Goal: Task Accomplishment & Management: Manage account settings

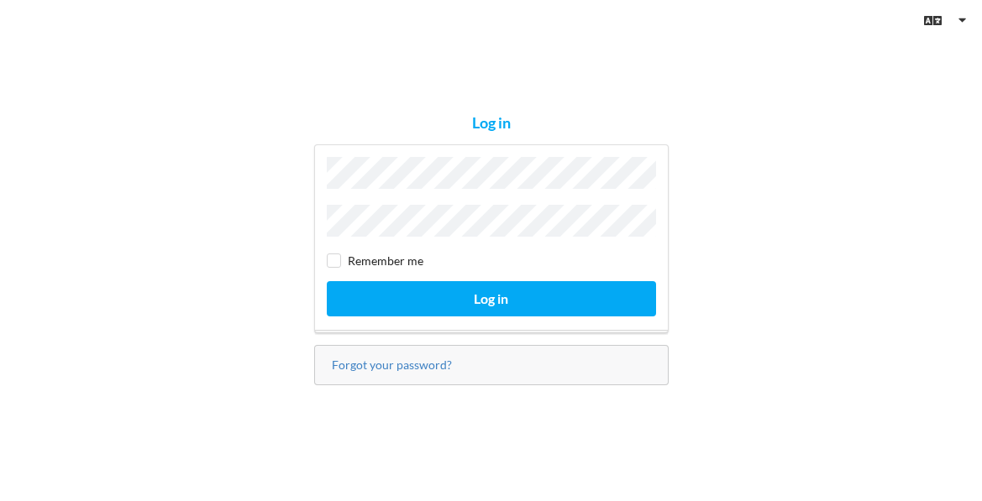
click at [0, 500] on com-1password-button at bounding box center [0, 501] width 0 height 0
click at [410, 364] on link "Forgot your password?" at bounding box center [392, 365] width 120 height 14
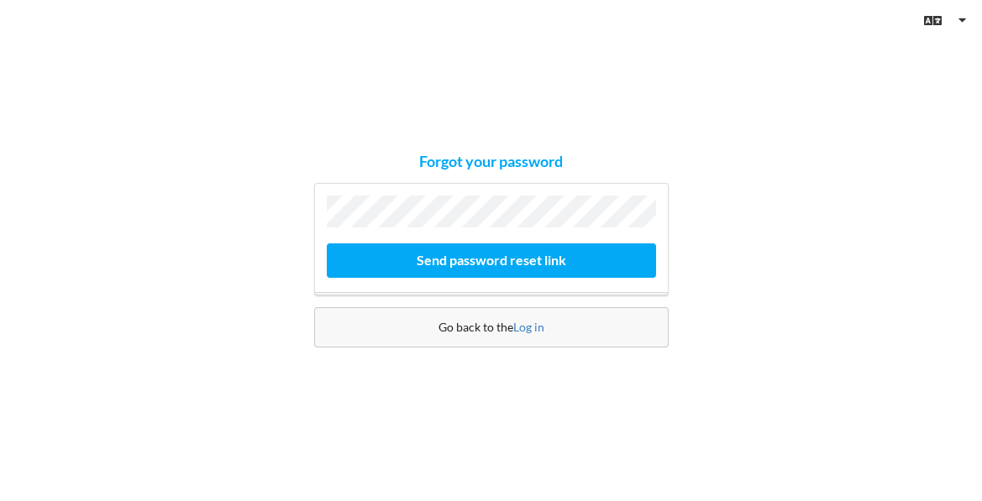
click at [327, 244] on button "Send password reset link" at bounding box center [491, 261] width 329 height 34
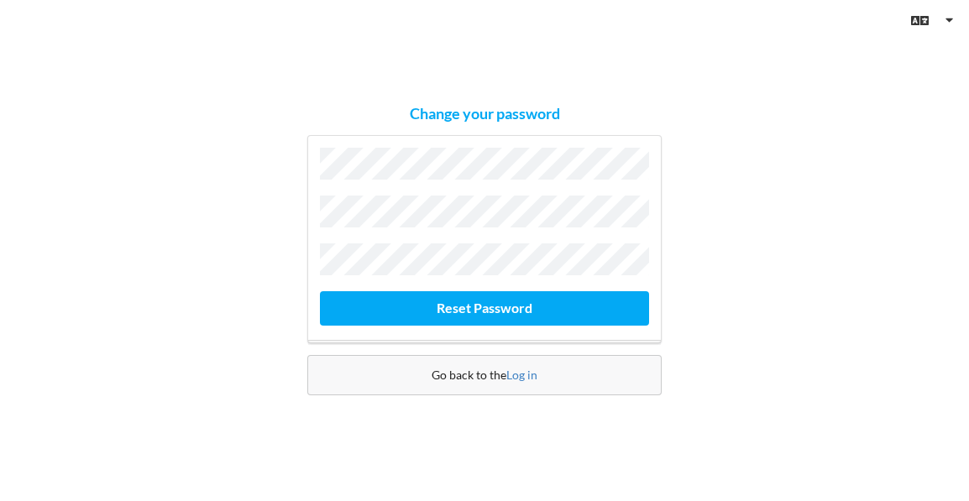
click at [744, 291] on div "Change your password Reset Password Go back to the Log in" at bounding box center [484, 250] width 969 height 501
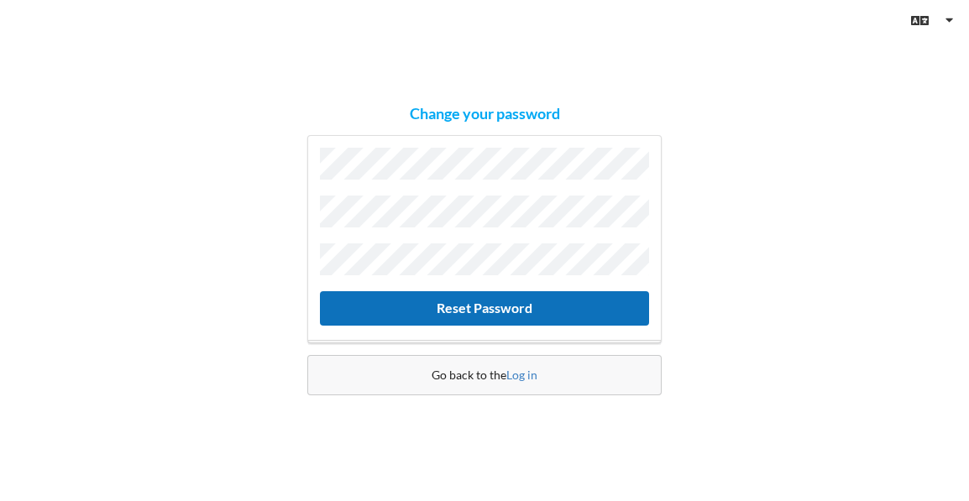
click at [567, 300] on button "Reset Password" at bounding box center [484, 308] width 329 height 34
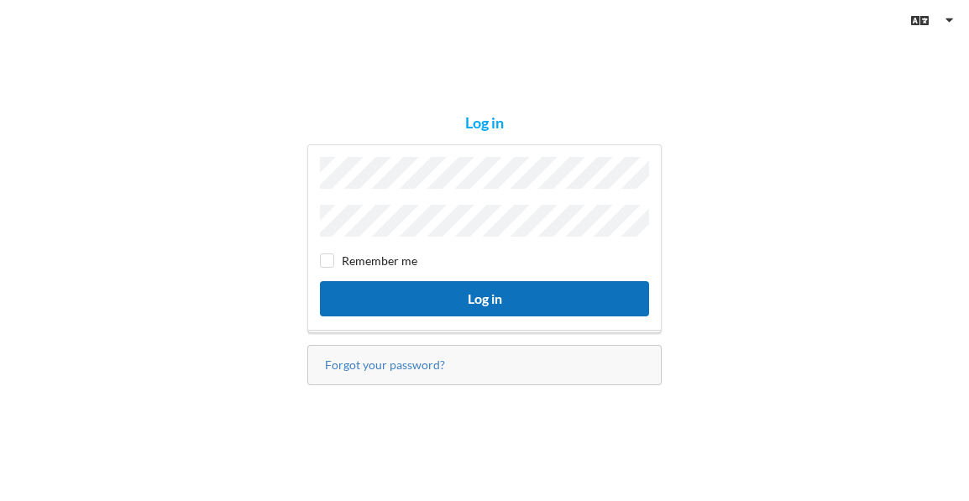
click at [435, 289] on button "Log in" at bounding box center [484, 298] width 329 height 34
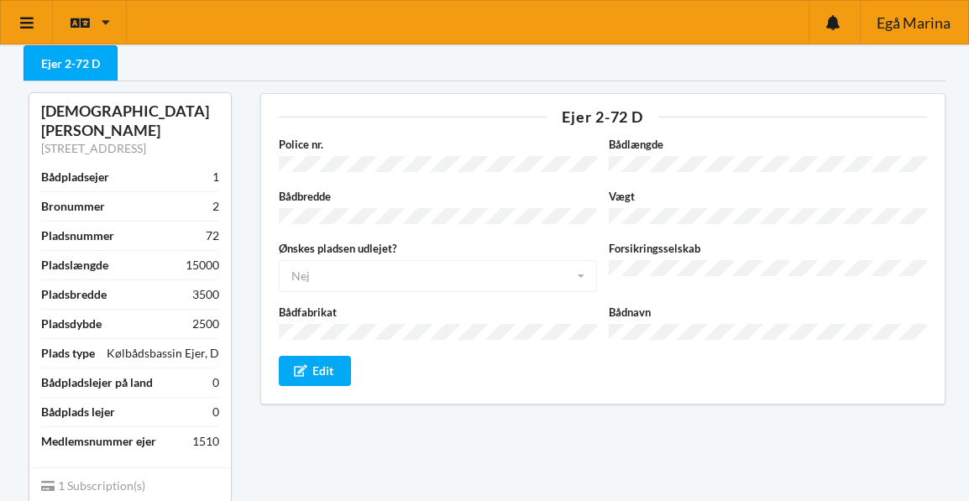
scroll to position [78, 0]
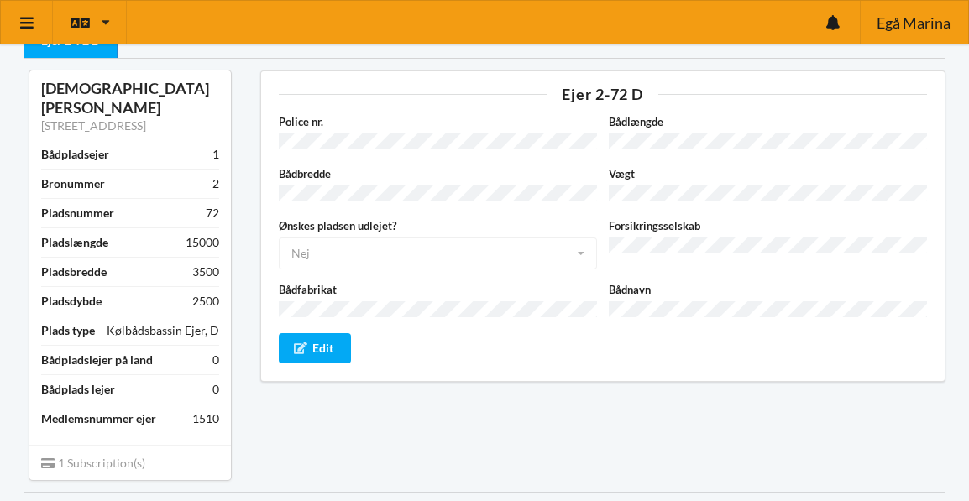
click at [305, 150] on div "Police nr." at bounding box center [438, 133] width 330 height 40
click at [322, 340] on div "Edit" at bounding box center [315, 348] width 73 height 30
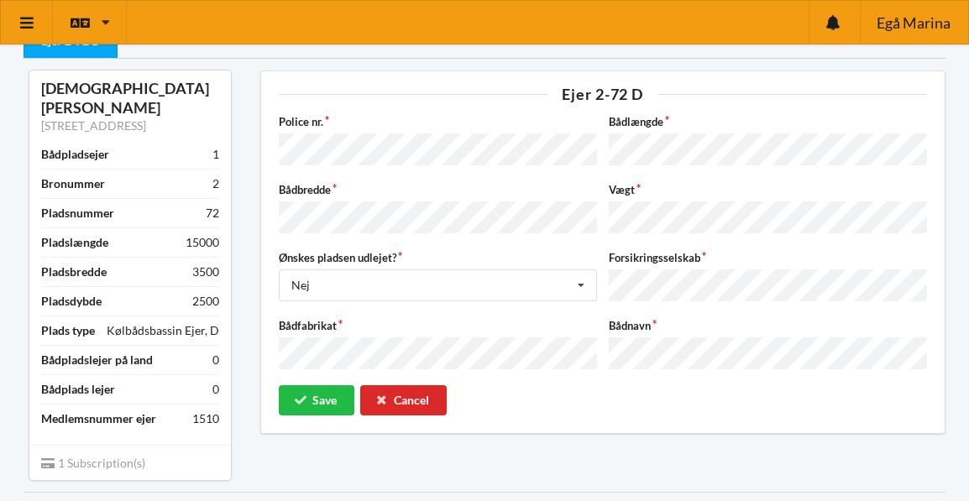
click at [562, 338] on div "Bådfabrikat Bådnavn" at bounding box center [603, 345] width 661 height 56
click at [327, 385] on button "Save" at bounding box center [317, 400] width 76 height 30
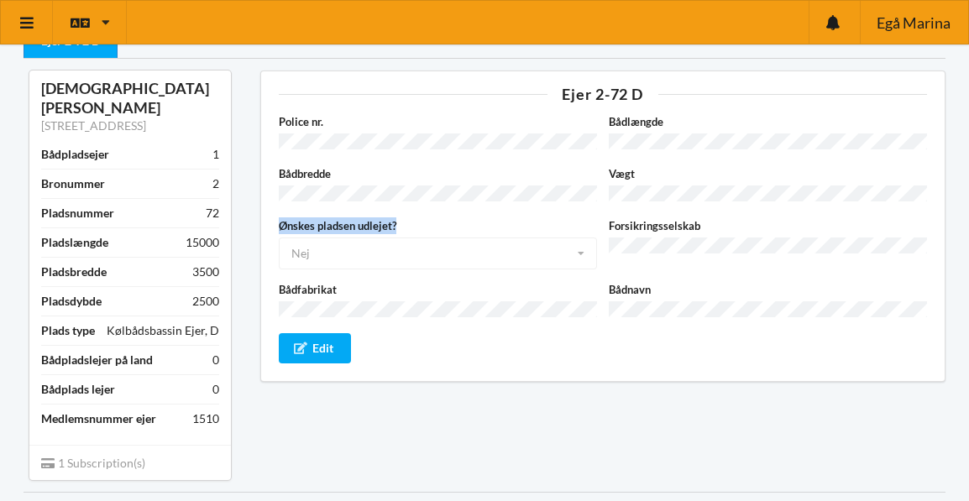
drag, startPoint x: 397, startPoint y: 218, endPoint x: 275, endPoint y: 219, distance: 122.6
click at [275, 219] on div "Ønskes pladsen udlejet? Nej Ja Nej Ikke taget stilling" at bounding box center [438, 243] width 330 height 52
copy label "Ønskes pladsen udlejet?"
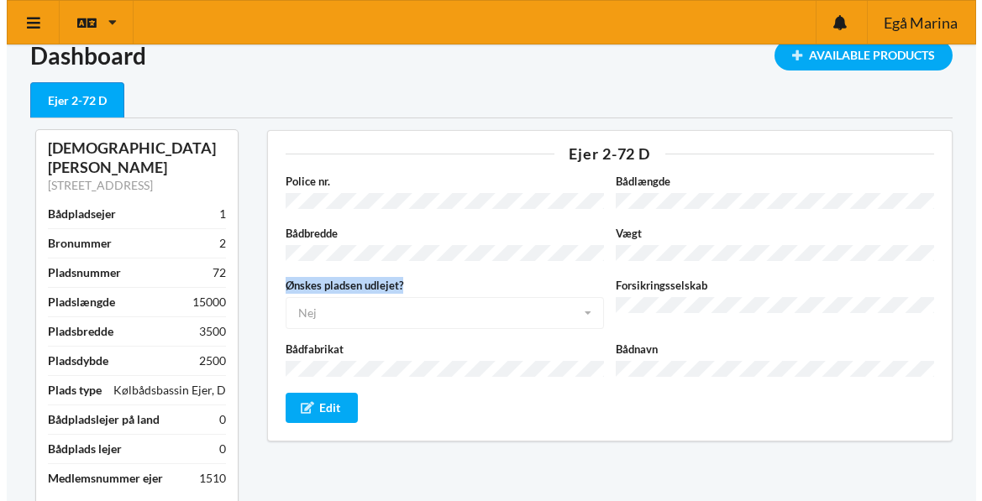
scroll to position [0, 0]
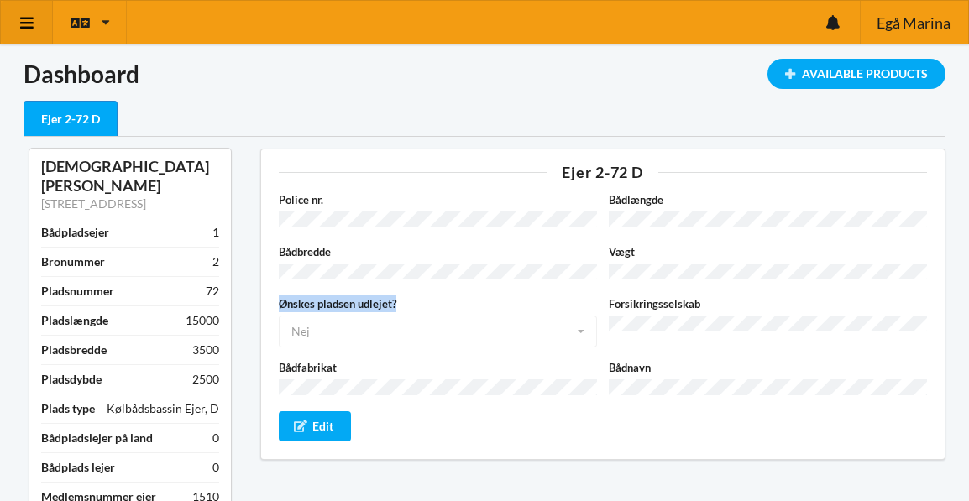
click at [18, 24] on icon at bounding box center [27, 22] width 18 height 15
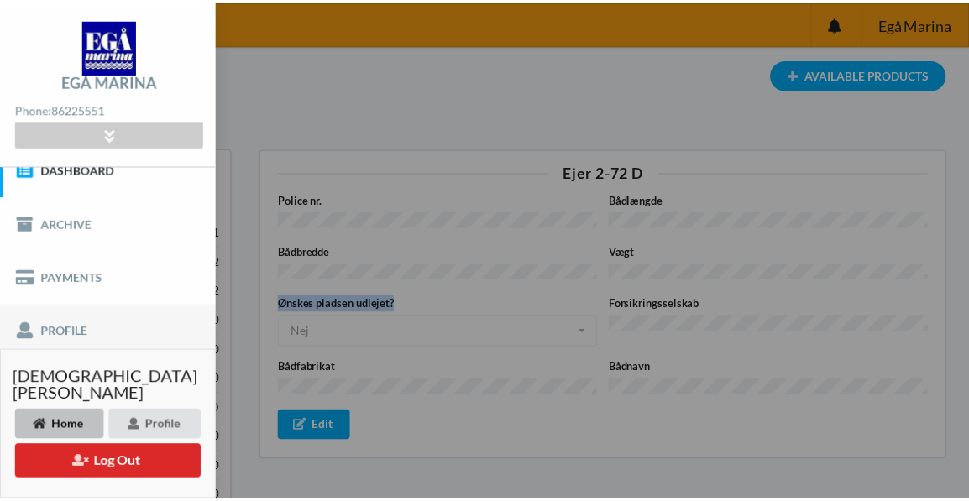
scroll to position [24, 0]
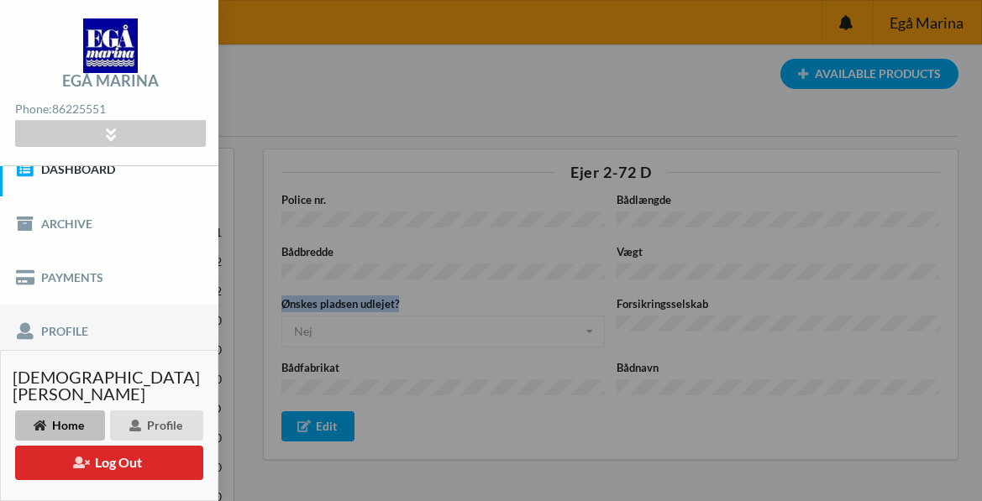
click at [69, 324] on link "Profile" at bounding box center [109, 332] width 218 height 54
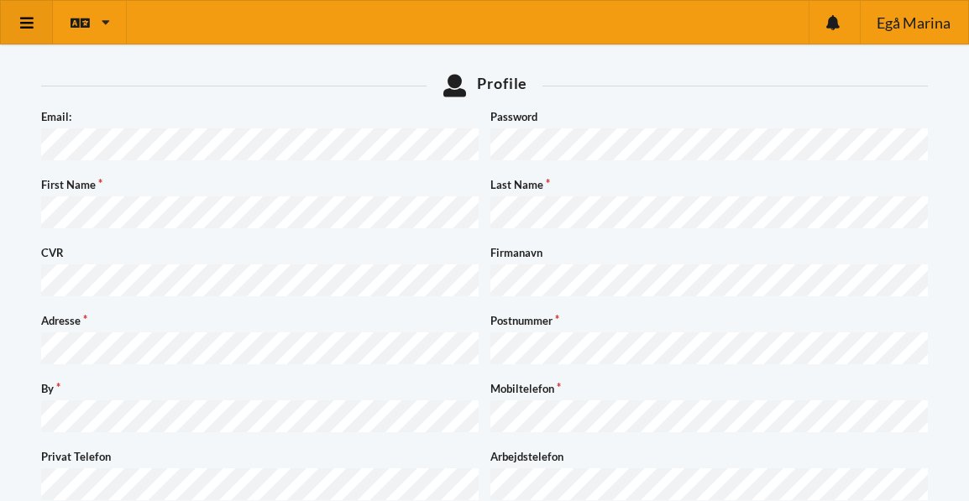
click at [32, 26] on icon at bounding box center [27, 22] width 18 height 15
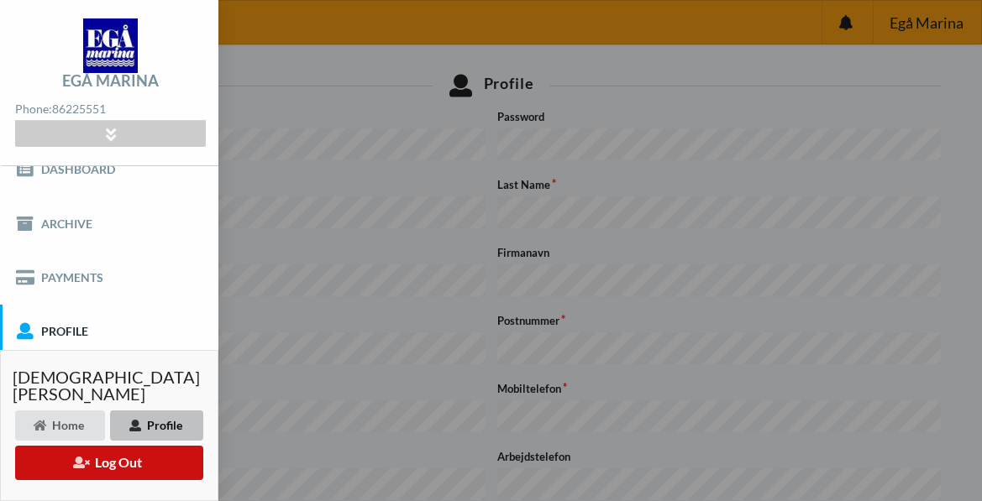
click at [99, 464] on button "Log Out" at bounding box center [109, 463] width 188 height 34
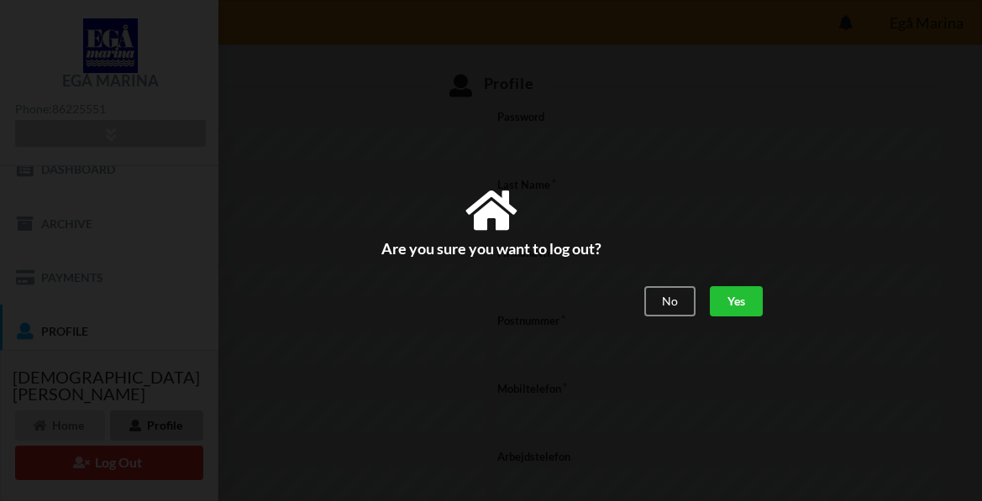
click at [731, 306] on div "Yes" at bounding box center [735, 301] width 53 height 30
